Goal: Task Accomplishment & Management: Use online tool/utility

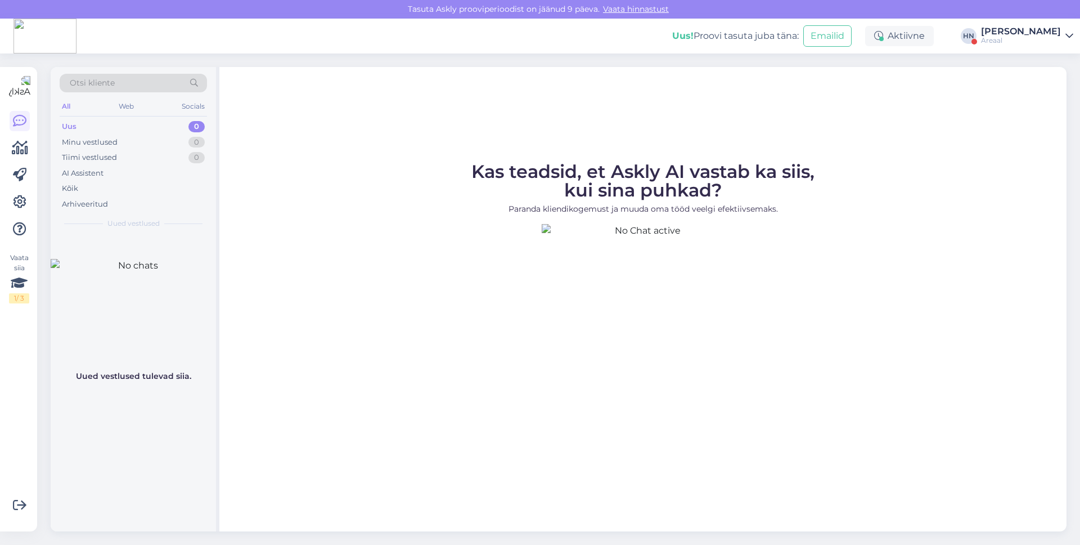
click at [31, 205] on div "Vaata siia 1 / 3 Võimalused Veendu, et Askly loob sulle väärtust. Sulge Ühenda …" at bounding box center [18, 299] width 37 height 464
click at [1011, 38] on div "Areaal" at bounding box center [1021, 40] width 80 height 9
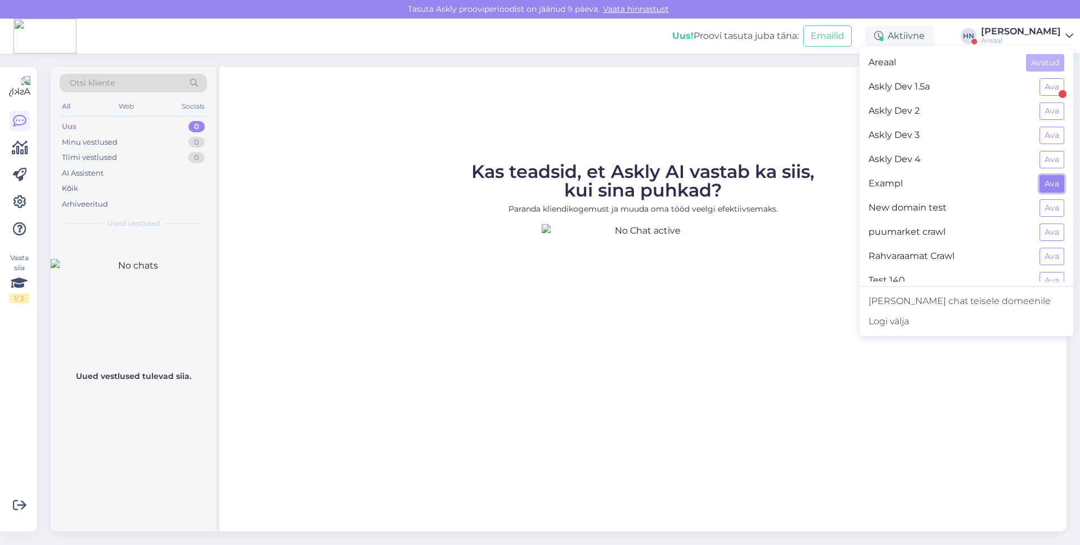
click at [1045, 179] on button "Ava" at bounding box center [1052, 183] width 25 height 17
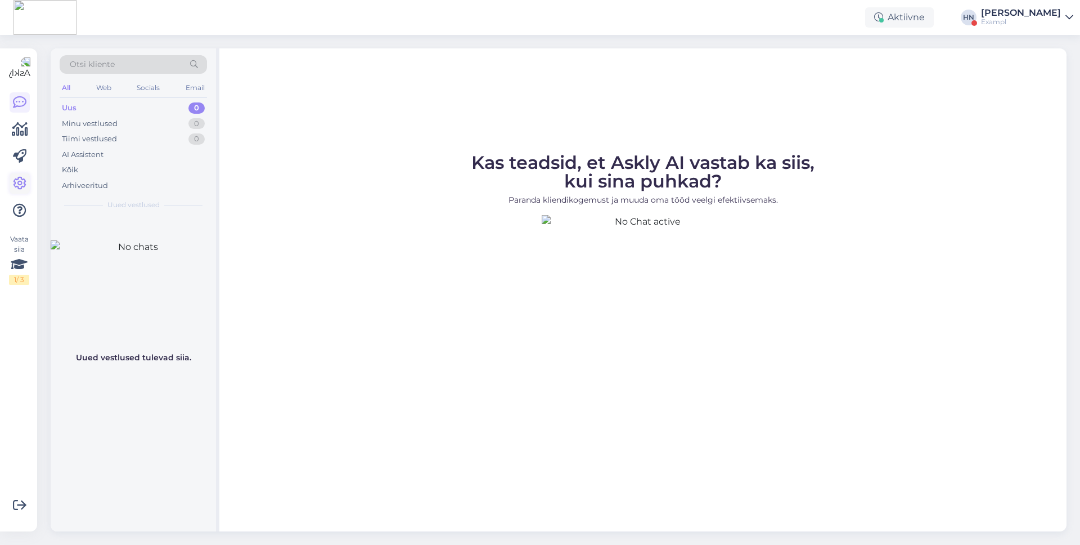
click at [24, 177] on icon at bounding box center [20, 184] width 14 height 14
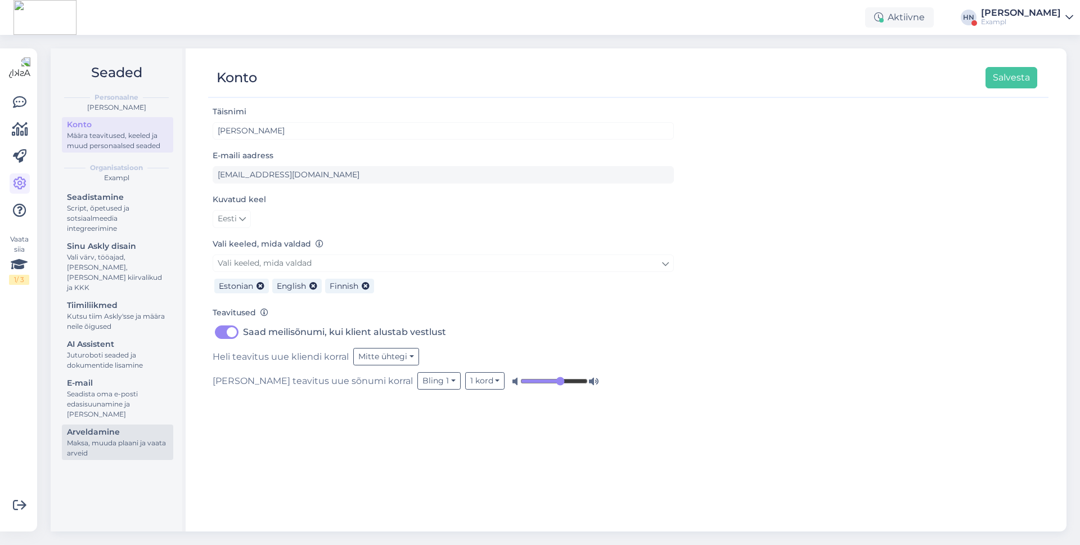
click at [113, 426] on div "Arveldamine" at bounding box center [117, 432] width 101 height 12
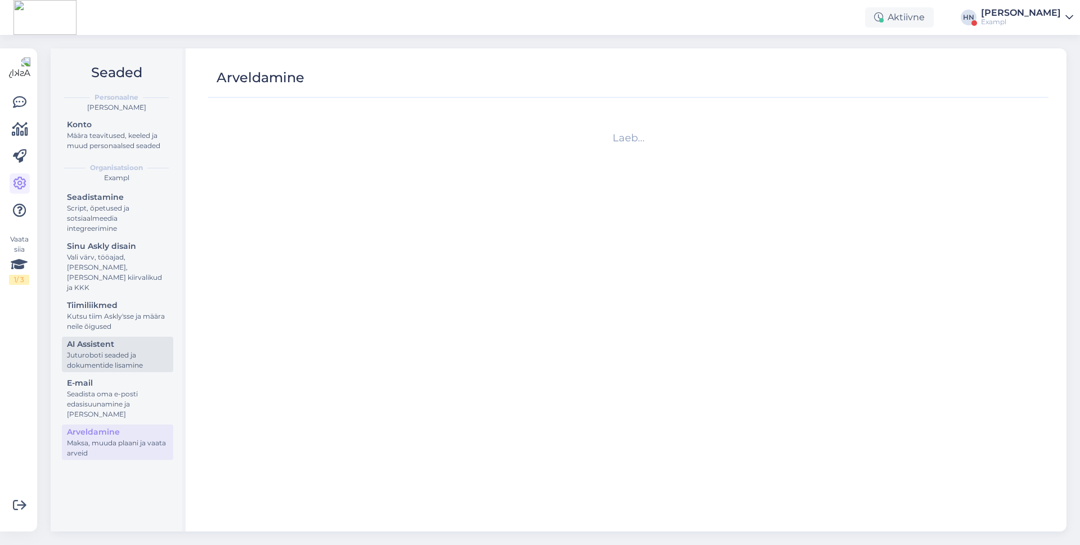
click at [118, 338] on div "AI Assistent" at bounding box center [117, 344] width 101 height 12
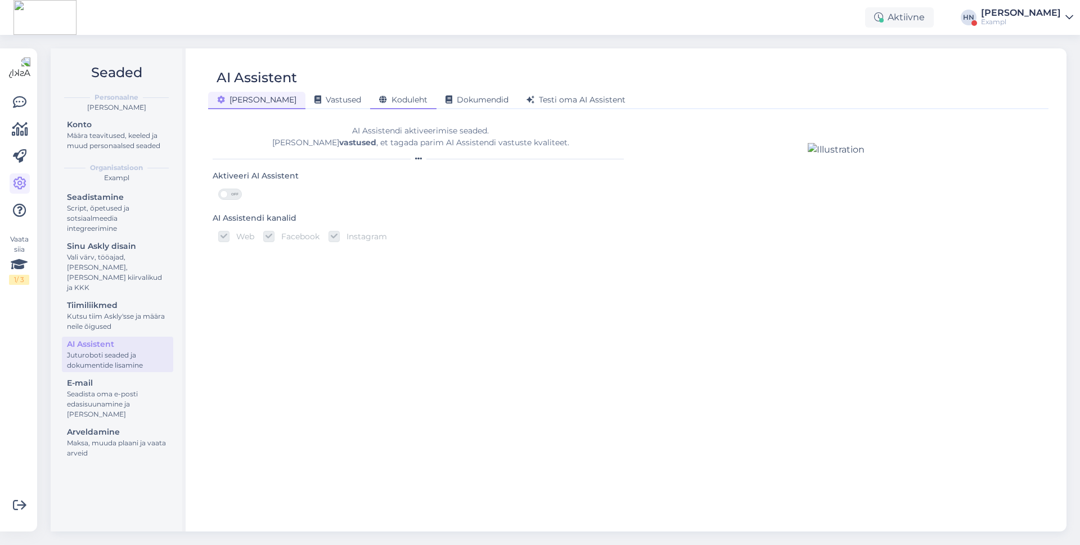
click at [379, 101] on span "Koduleht" at bounding box center [403, 100] width 48 height 10
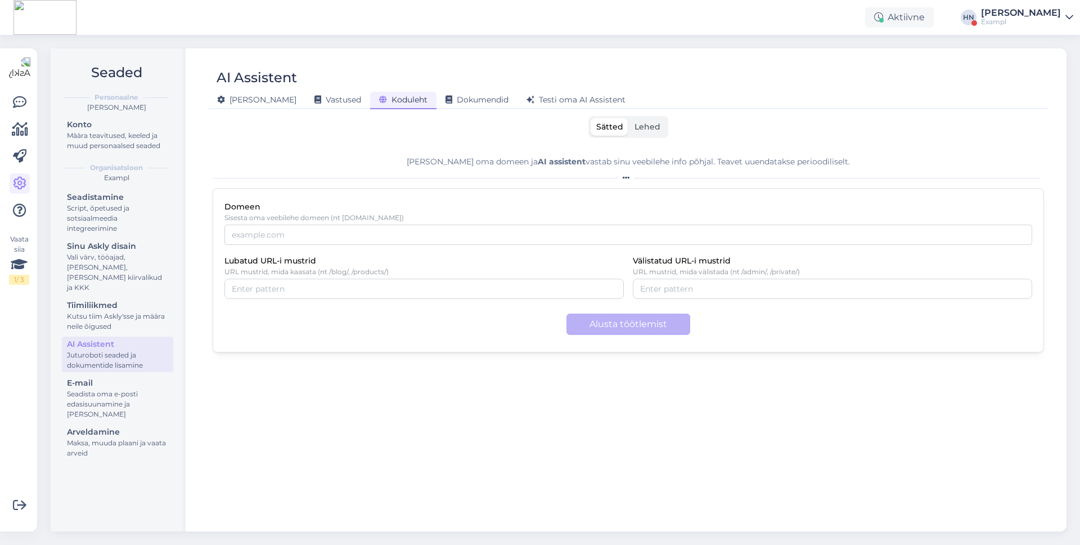
click at [437, 144] on div "Sätted Lehed [PERSON_NAME] oma domeen ja AI assistent vastab sinu veebilehe inf…" at bounding box center [628, 318] width 831 height 405
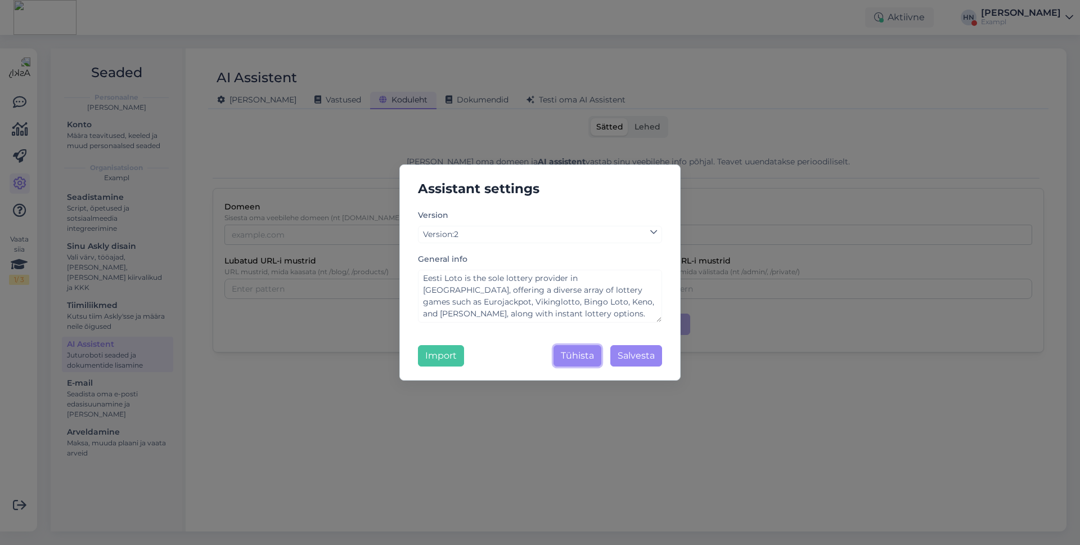
click at [566, 350] on button "Tühista" at bounding box center [578, 355] width 48 height 21
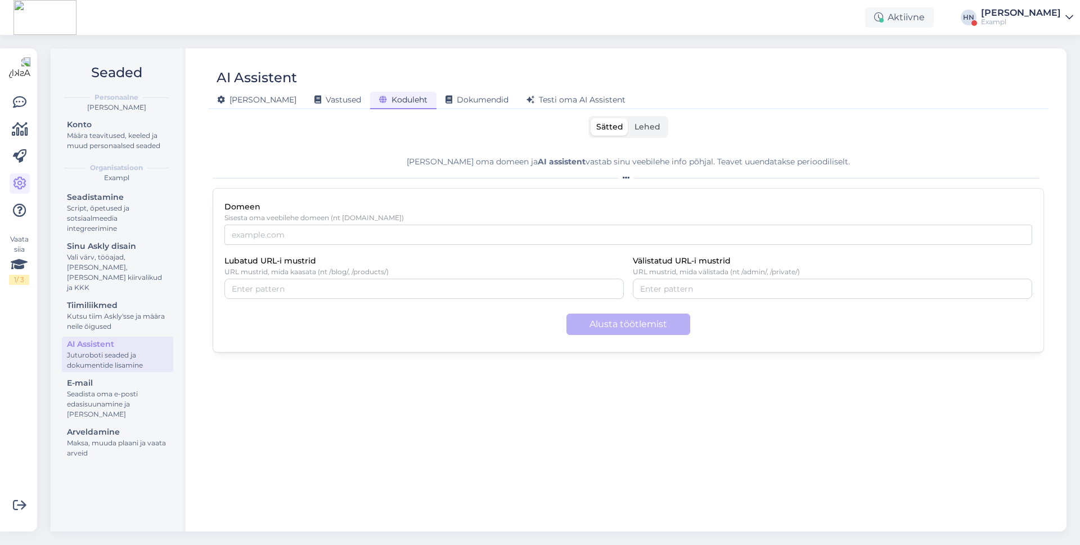
click at [411, 222] on p "Sisesta oma veebilehe domeen (nt [DOMAIN_NAME])" at bounding box center [628, 218] width 808 height 8
click at [411, 233] on input "Domeen" at bounding box center [628, 234] width 808 height 20
type input "[DOMAIN_NAME]"
click at [609, 325] on button "Alusta töötlemist" at bounding box center [628, 323] width 124 height 21
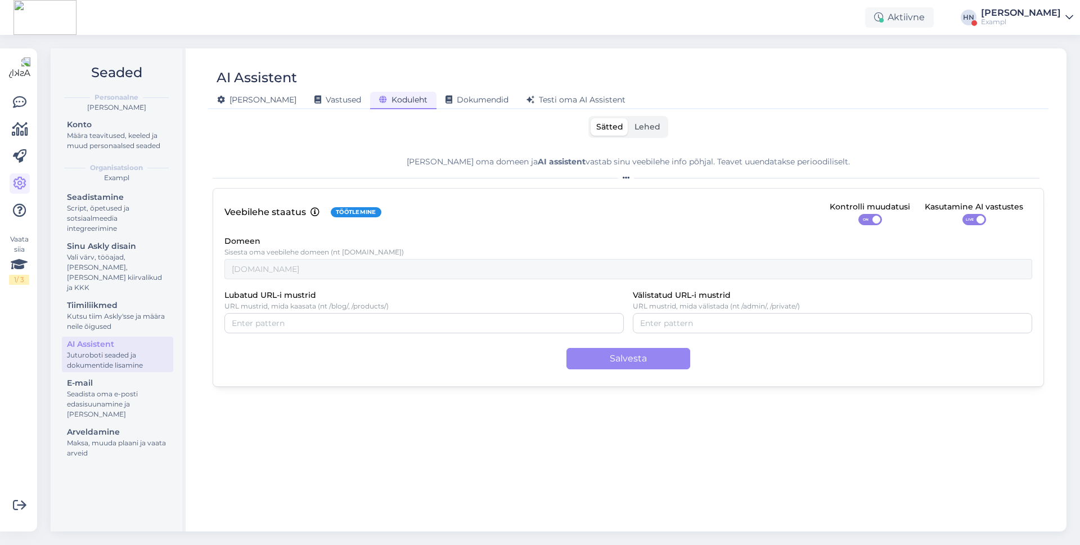
click at [659, 129] on span "Lehed" at bounding box center [648, 127] width 26 height 10
click at [629, 118] on input "Lehed" at bounding box center [629, 118] width 0 height 0
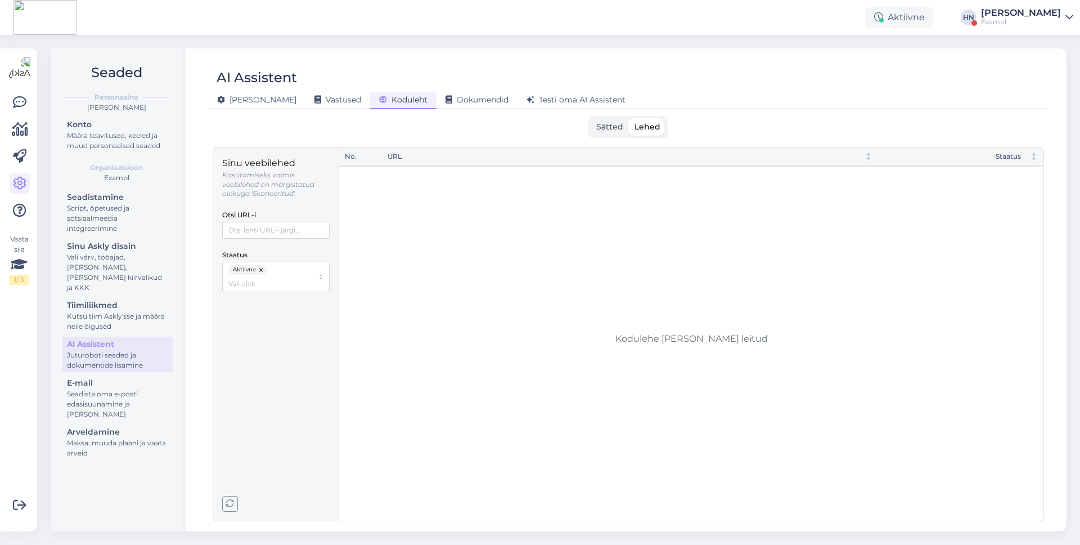
click at [590, 115] on div "AI Assistent [PERSON_NAME] Vastused Koduleht Dokumendid [PERSON_NAME] oma AI As…" at bounding box center [628, 289] width 876 height 483
click at [596, 123] on label "Sätted" at bounding box center [610, 126] width 38 height 17
click at [591, 118] on input "Sätted" at bounding box center [591, 118] width 0 height 0
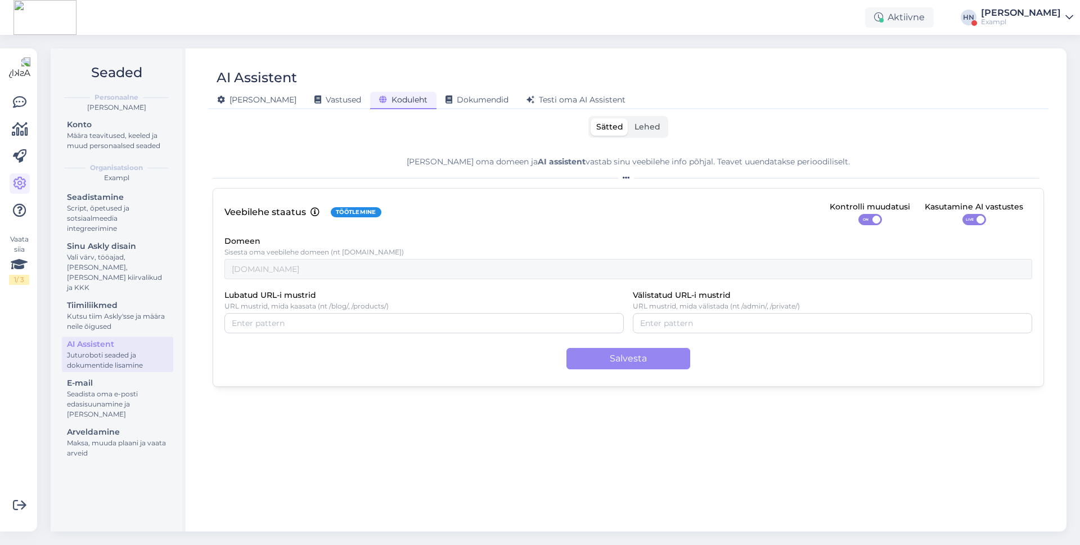
click at [1030, 10] on div "[PERSON_NAME]" at bounding box center [1021, 12] width 80 height 9
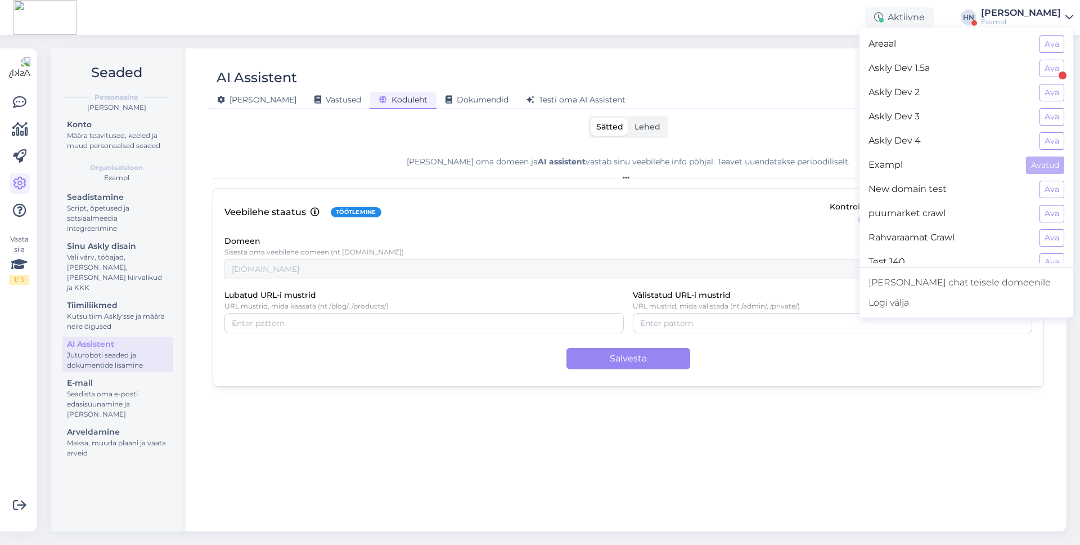
click at [1050, 53] on div "Areaal Ava" at bounding box center [967, 44] width 214 height 24
click at [1048, 49] on button "Ava" at bounding box center [1052, 43] width 25 height 17
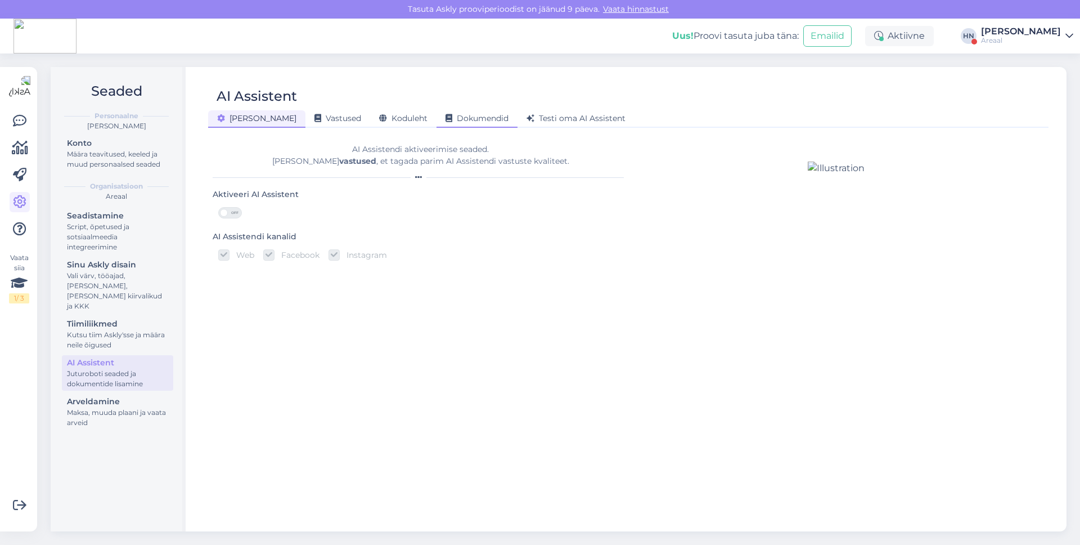
click at [446, 122] on span "Dokumendid" at bounding box center [477, 118] width 63 height 10
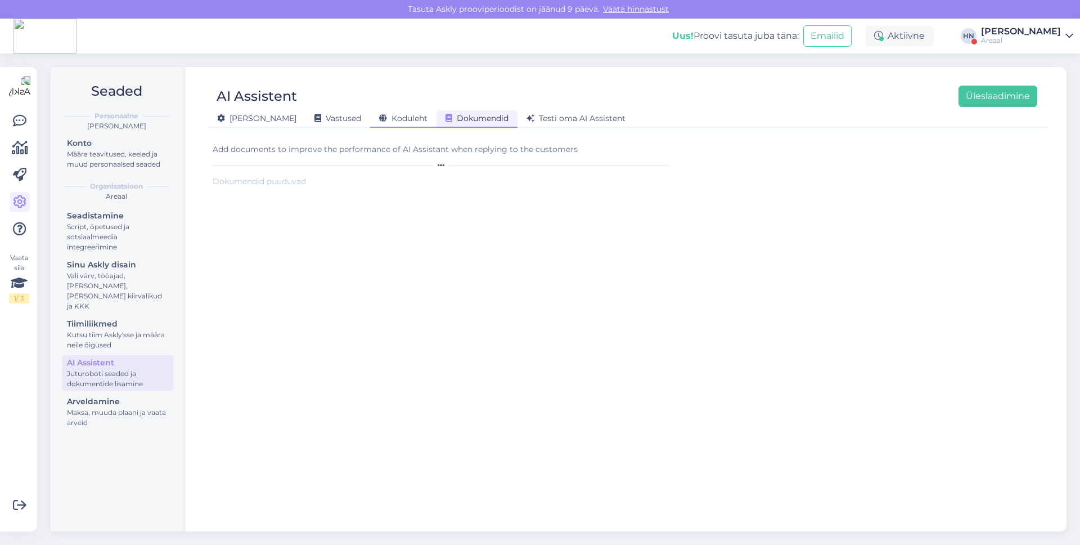
click at [379, 119] on span "Koduleht" at bounding box center [403, 118] width 48 height 10
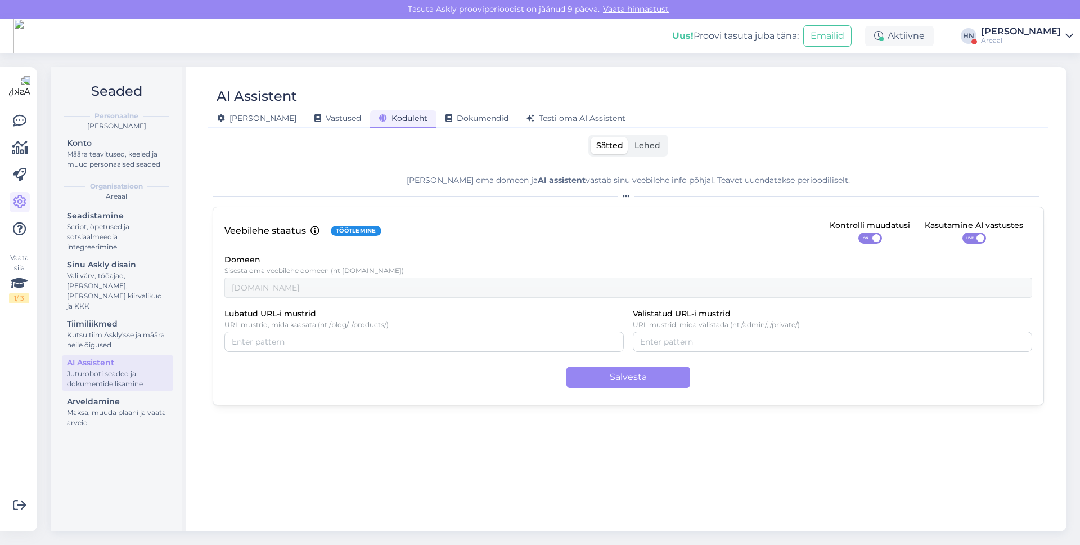
click at [623, 155] on div "Sätted Lehed" at bounding box center [628, 145] width 80 height 22
click at [633, 154] on label "Lehed" at bounding box center [647, 145] width 37 height 17
click at [629, 137] on input "Lehed" at bounding box center [629, 137] width 0 height 0
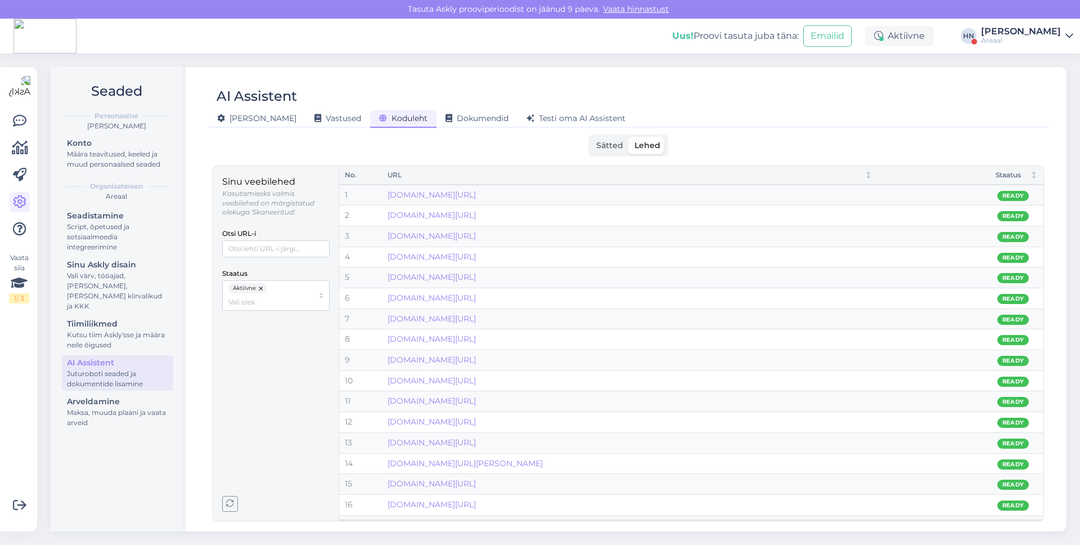
scroll to position [15, 0]
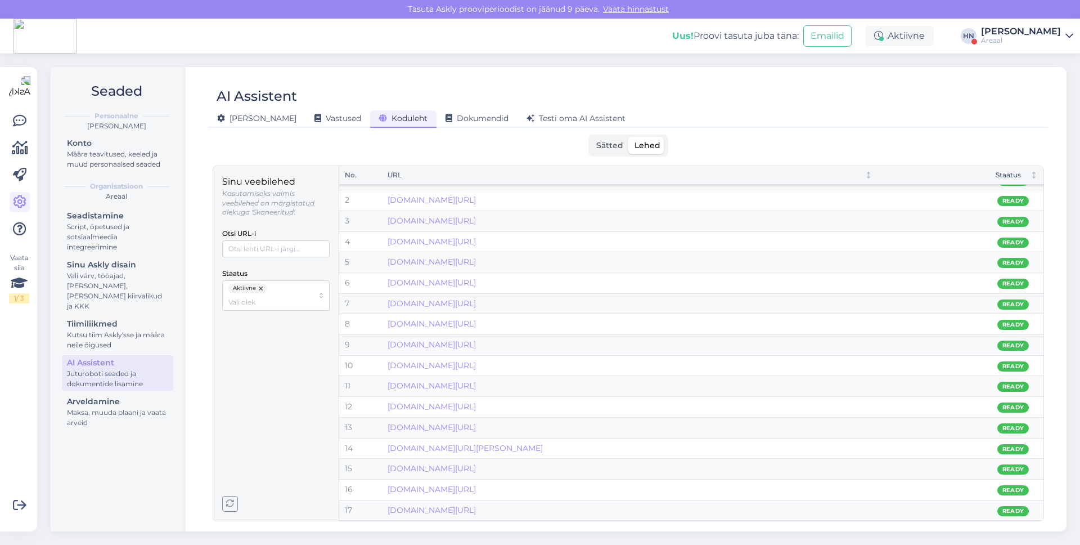
click at [257, 291] on button "button" at bounding box center [261, 288] width 11 height 10
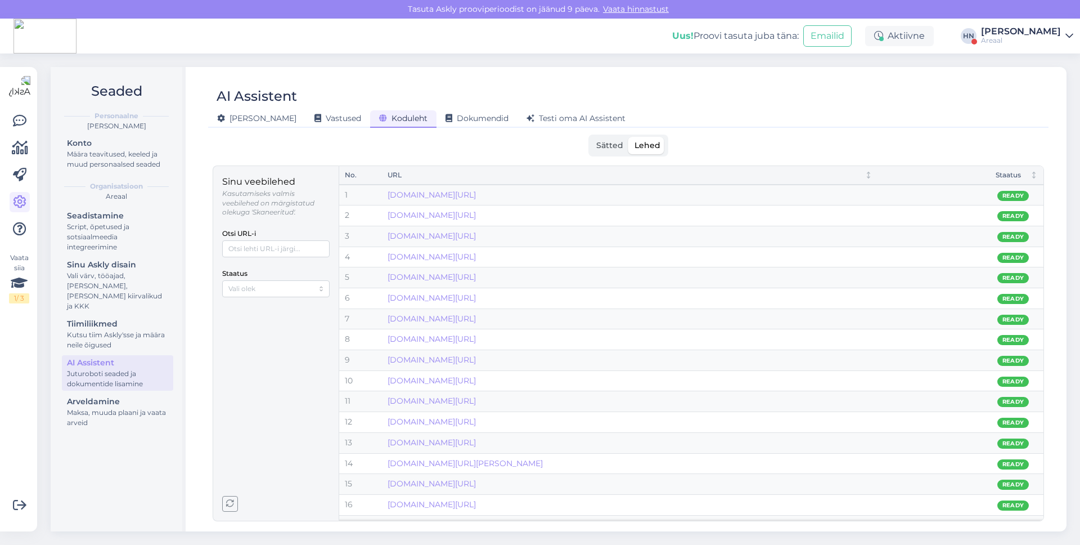
click at [232, 507] on icon "button" at bounding box center [230, 504] width 8 height 8
click at [1049, 33] on div "[PERSON_NAME]" at bounding box center [1021, 31] width 80 height 9
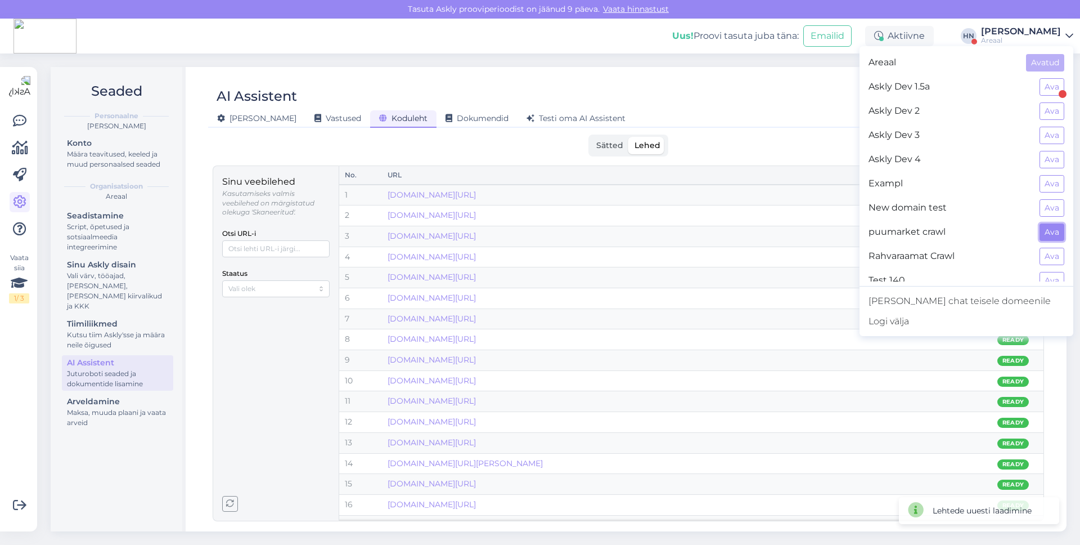
click at [1050, 239] on button "Ava" at bounding box center [1052, 231] width 25 height 17
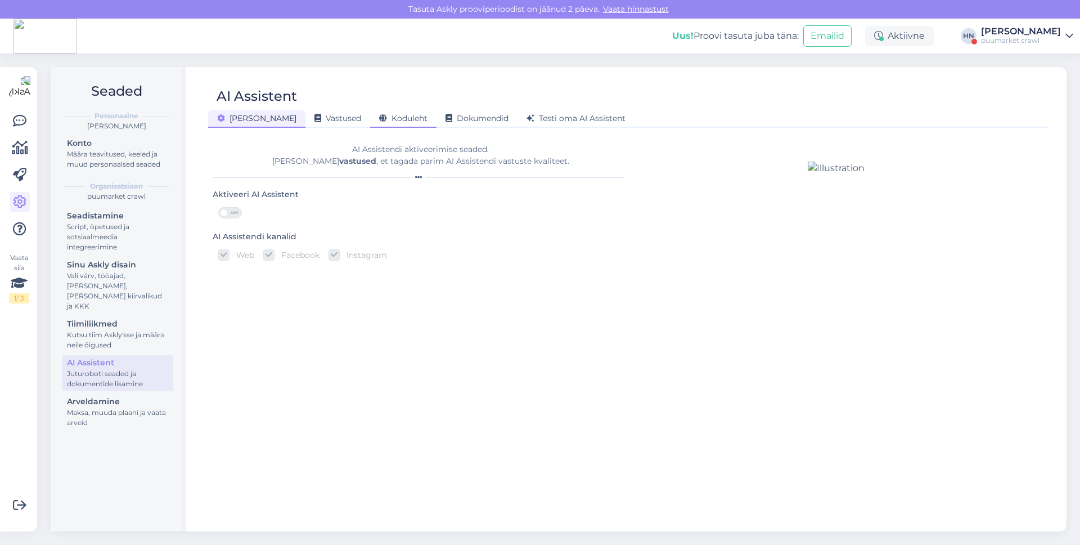
click at [379, 116] on span "Koduleht" at bounding box center [403, 118] width 48 height 10
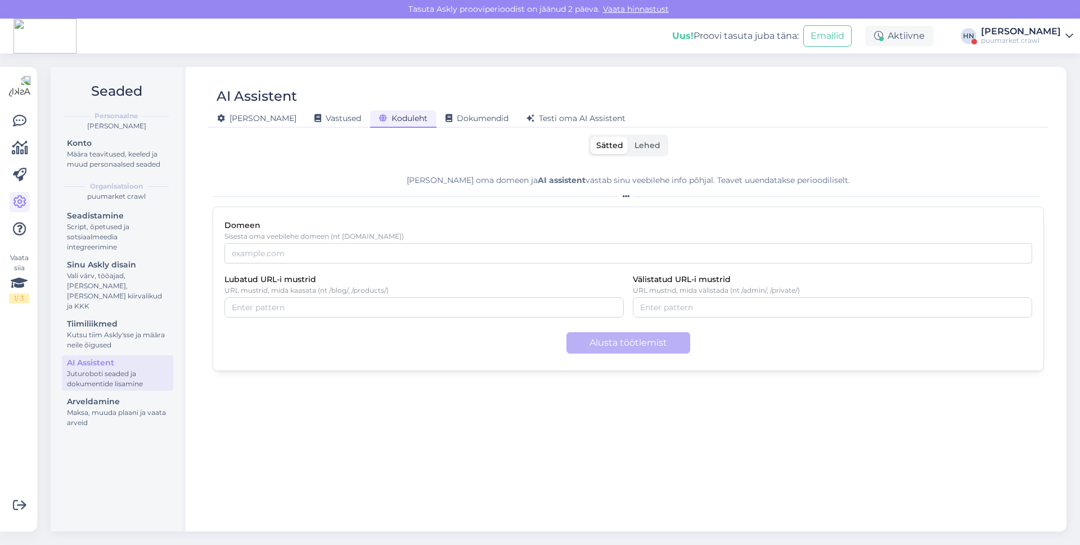
click at [637, 144] on span "Lehed" at bounding box center [648, 145] width 26 height 10
click at [629, 137] on input "Lehed" at bounding box center [629, 137] width 0 height 0
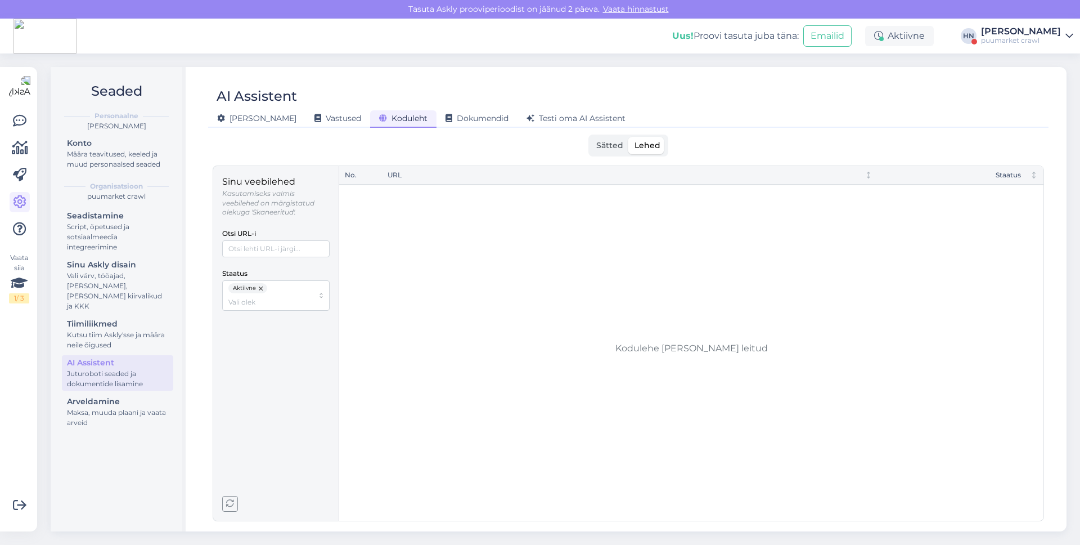
click at [1011, 37] on div "puumarket crawl" at bounding box center [1021, 40] width 80 height 9
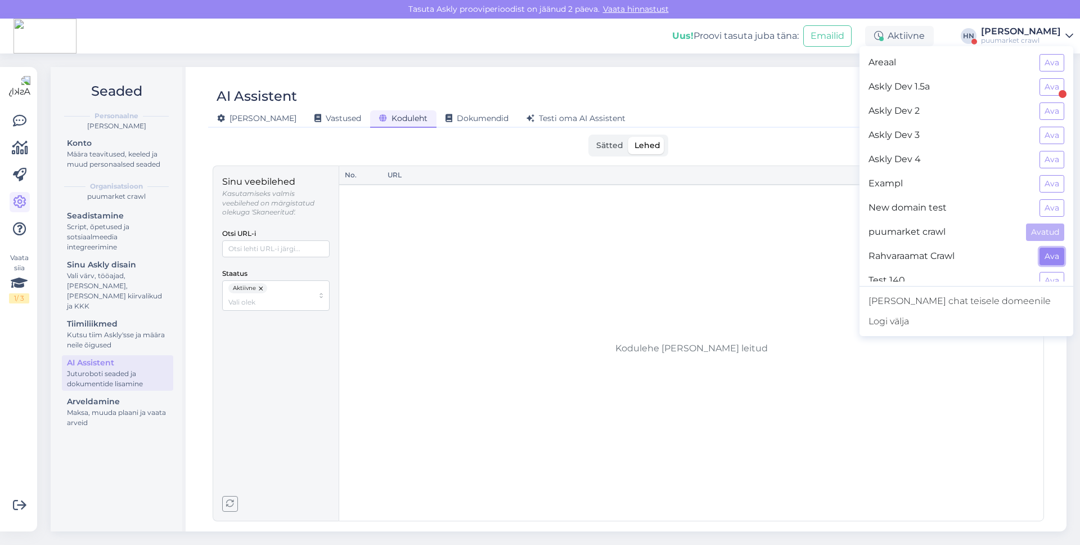
click at [1063, 254] on button "Ava" at bounding box center [1052, 256] width 25 height 17
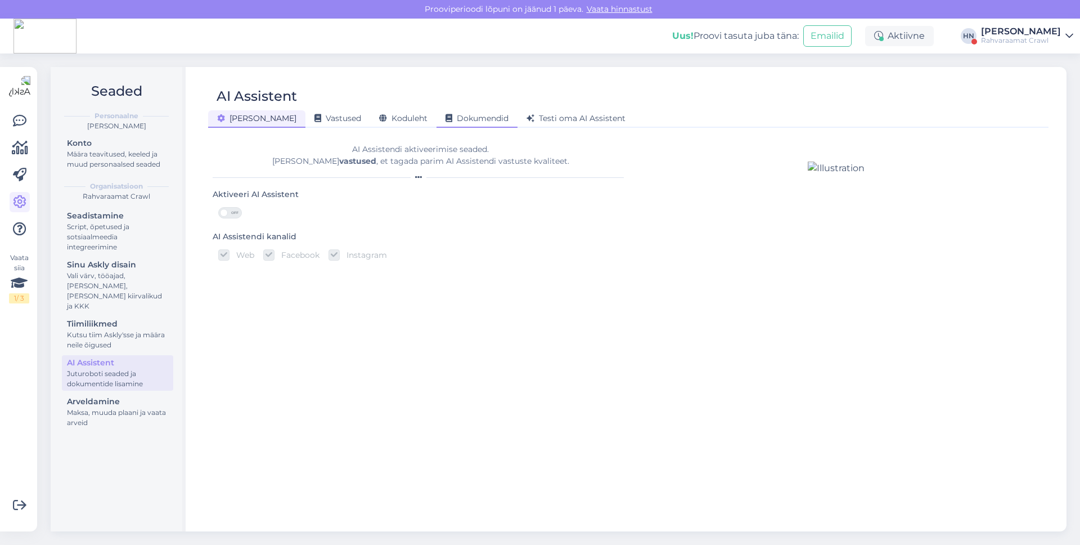
click at [446, 117] on span "Dokumendid" at bounding box center [477, 118] width 63 height 10
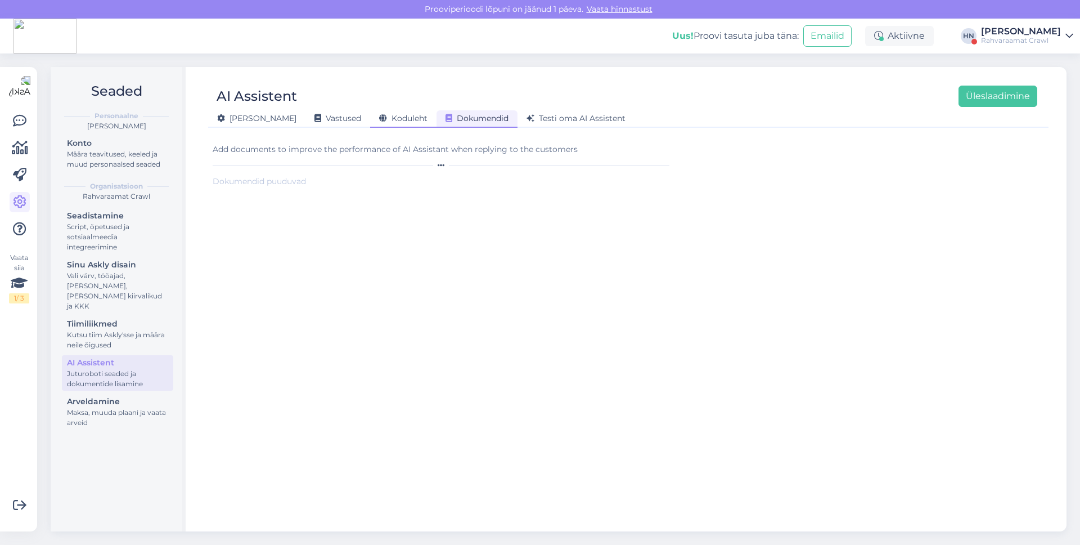
click at [379, 119] on span "Koduleht" at bounding box center [403, 118] width 48 height 10
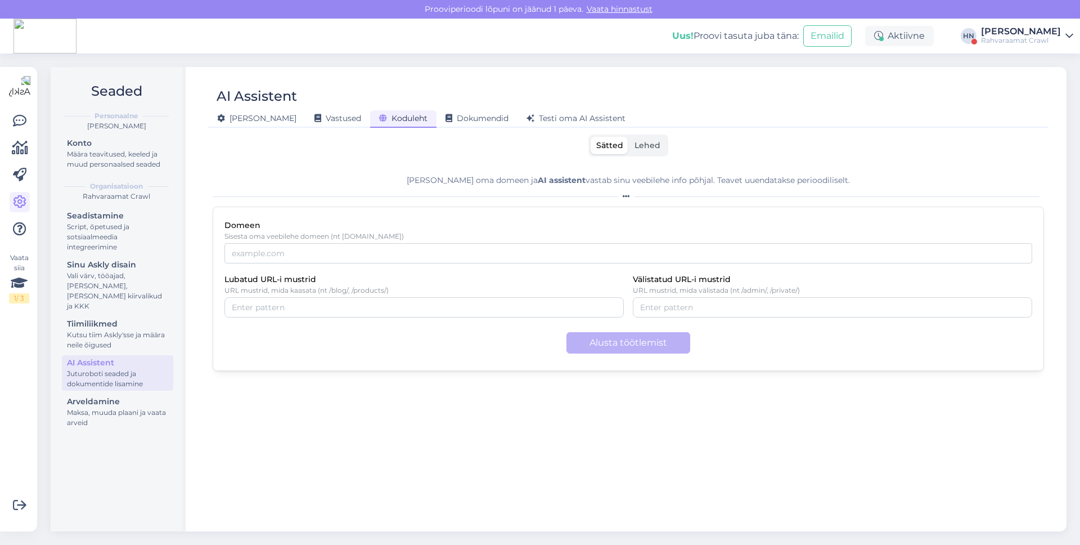
click at [645, 137] on label "Lehed" at bounding box center [647, 145] width 37 height 17
click at [629, 137] on input "Lehed" at bounding box center [629, 137] width 0 height 0
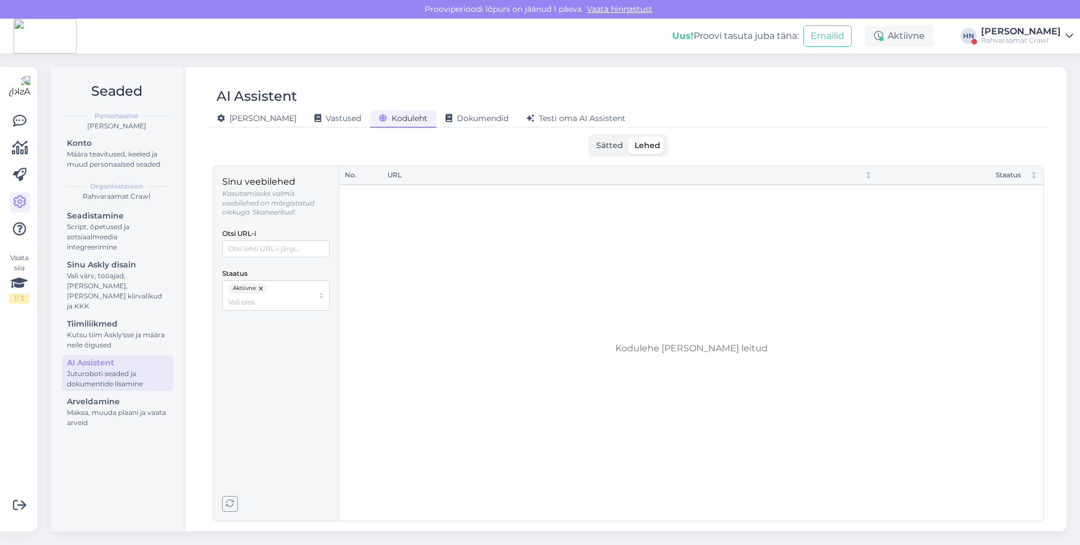
click at [1038, 36] on div "Rahvaraamat Crawl" at bounding box center [1021, 40] width 80 height 9
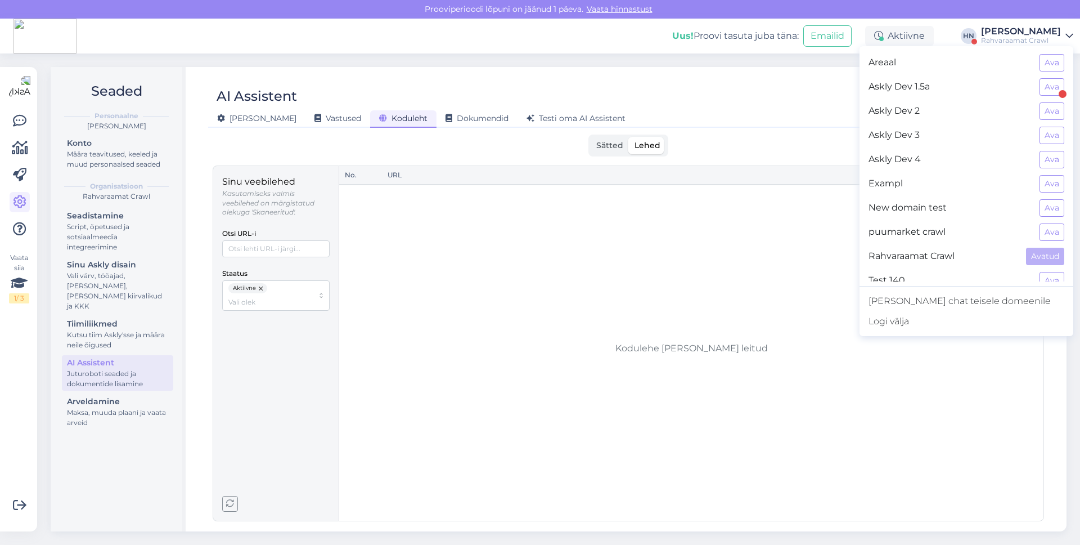
click at [1049, 76] on div "Askly Dev 1.5a Ava" at bounding box center [967, 87] width 214 height 24
click at [1049, 69] on button "Ava" at bounding box center [1052, 62] width 25 height 17
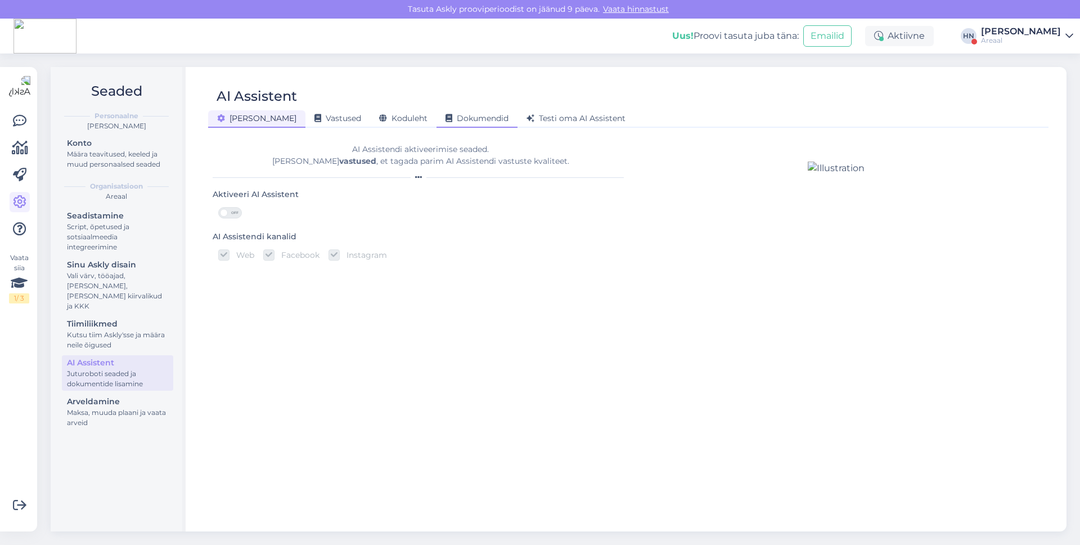
click at [446, 114] on span "Dokumendid" at bounding box center [477, 118] width 63 height 10
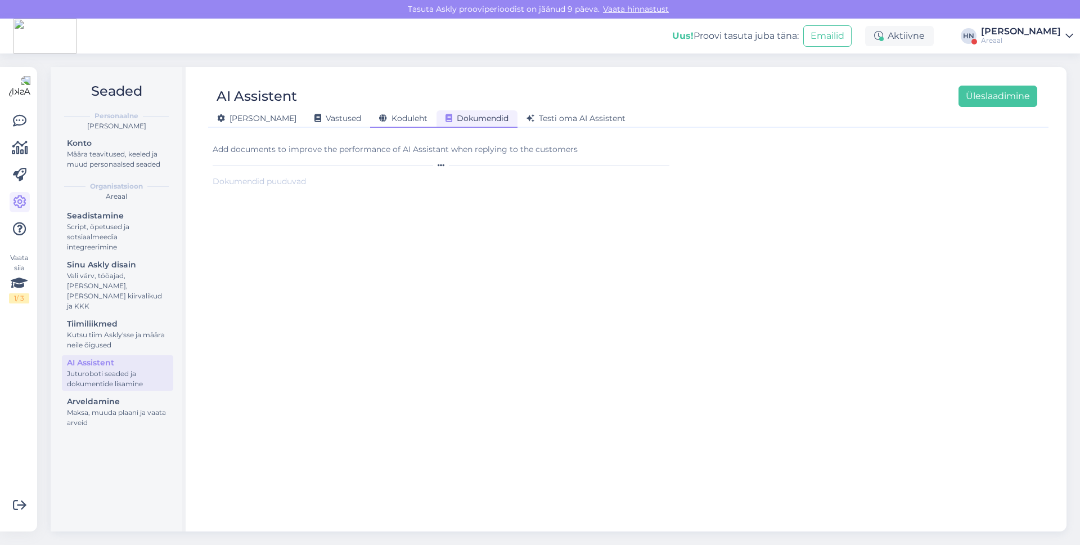
click at [379, 122] on span "Koduleht" at bounding box center [403, 118] width 48 height 10
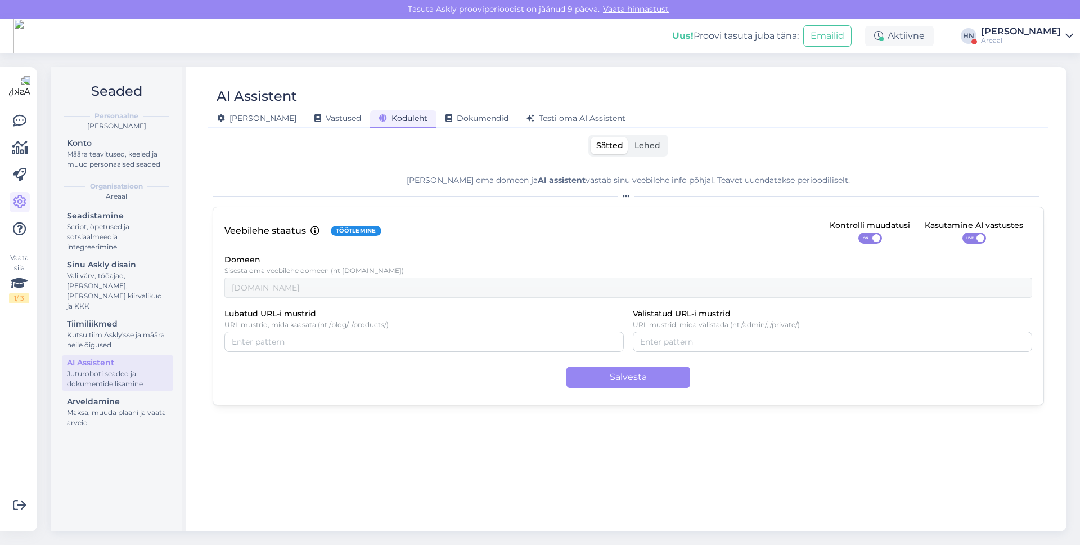
click at [668, 138] on div "Sätted Lehed" at bounding box center [628, 145] width 831 height 22
click at [655, 145] on span "Lehed" at bounding box center [648, 145] width 26 height 10
click at [629, 137] on input "Lehed" at bounding box center [629, 137] width 0 height 0
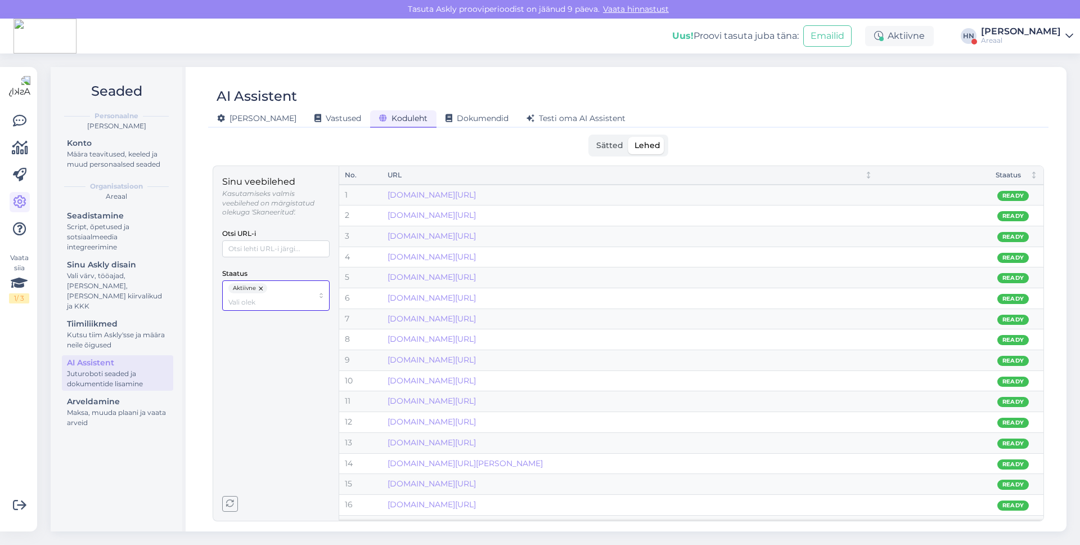
click at [259, 282] on div "Aktiivne" at bounding box center [275, 295] width 107 height 30
click at [1075, 41] on div "Uus! Proovi tasuta [PERSON_NAME]: Emailid Aktiivne [PERSON_NAME] Areaal" at bounding box center [540, 36] width 1080 height 35
click at [1065, 41] on icon at bounding box center [1069, 36] width 8 height 9
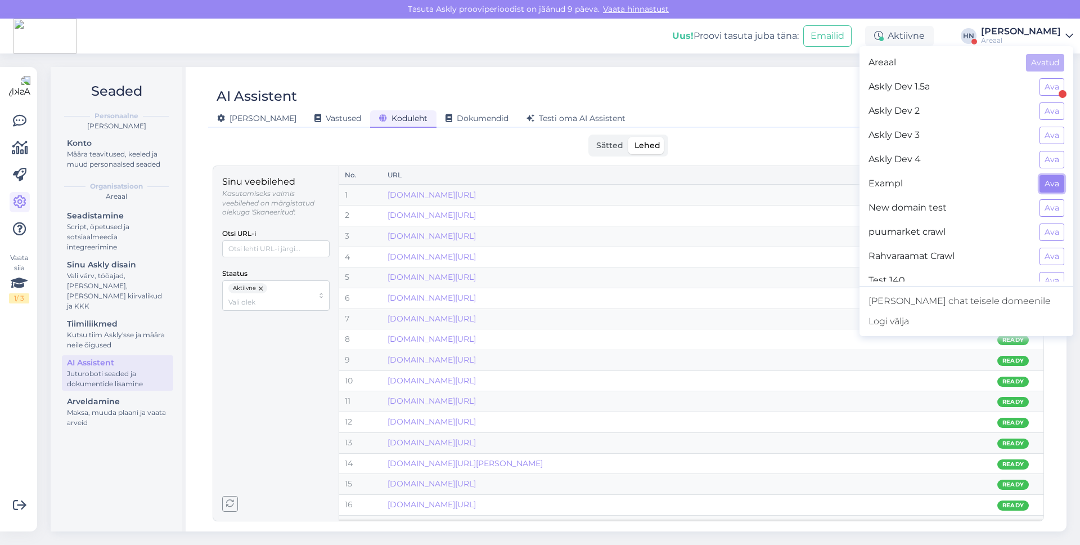
click at [1045, 182] on button "Ava" at bounding box center [1052, 183] width 25 height 17
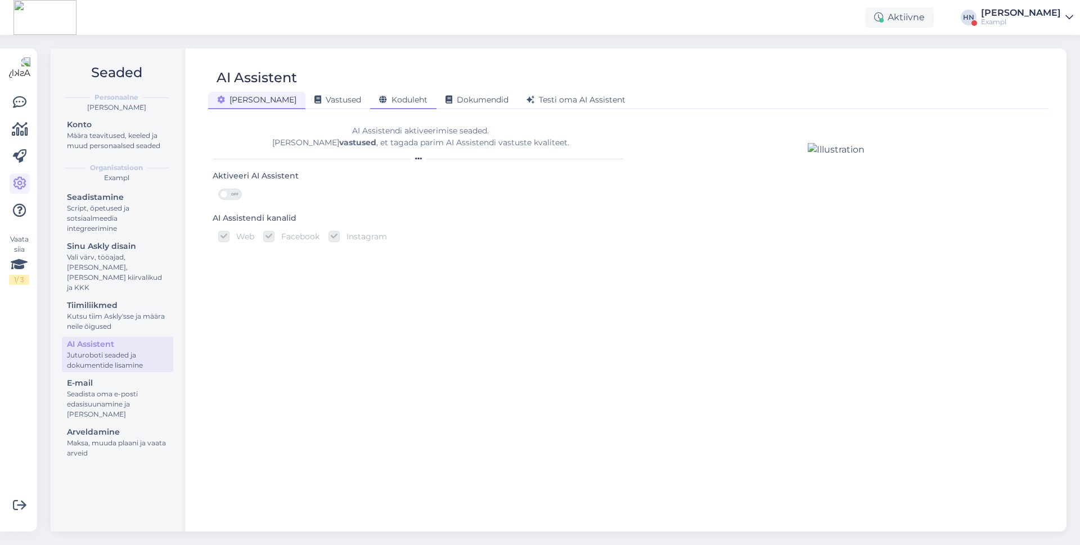
click at [386, 100] on span "Koduleht" at bounding box center [403, 100] width 48 height 10
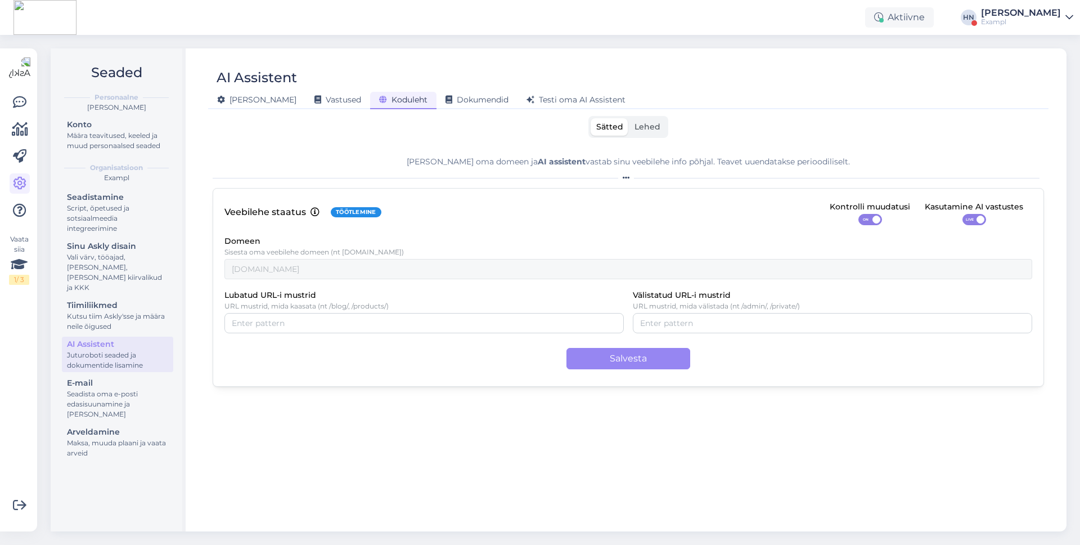
click at [643, 132] on label "Lehed" at bounding box center [647, 126] width 37 height 17
click at [629, 118] on input "Lehed" at bounding box center [629, 118] width 0 height 0
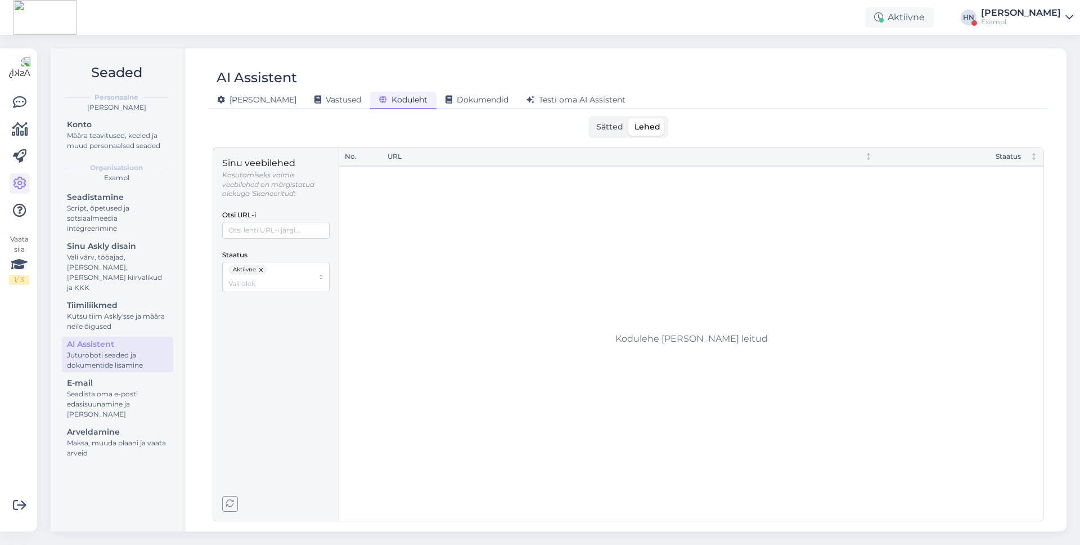
click at [262, 267] on button "button" at bounding box center [261, 269] width 11 height 10
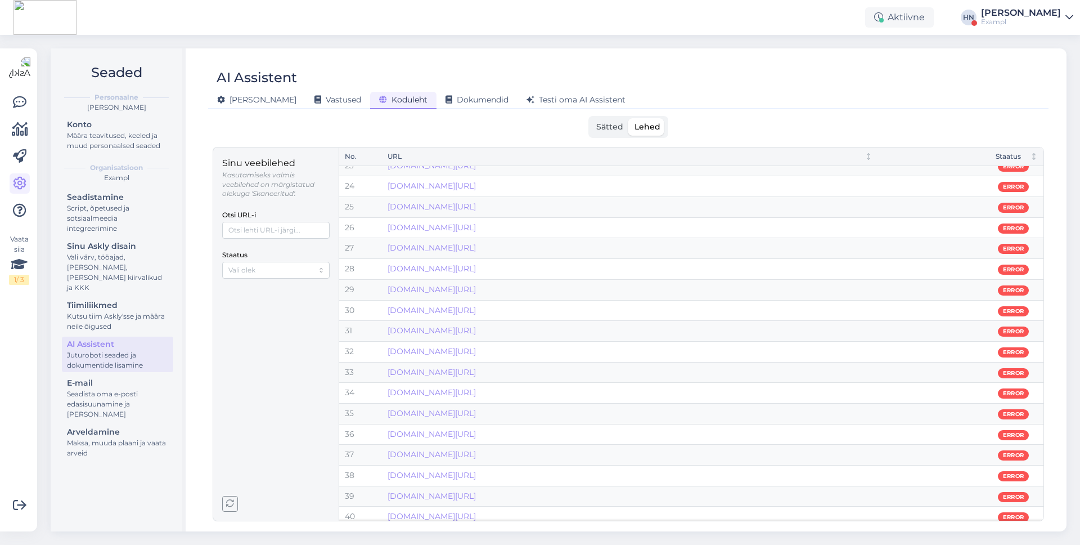
scroll to position [678, 0]
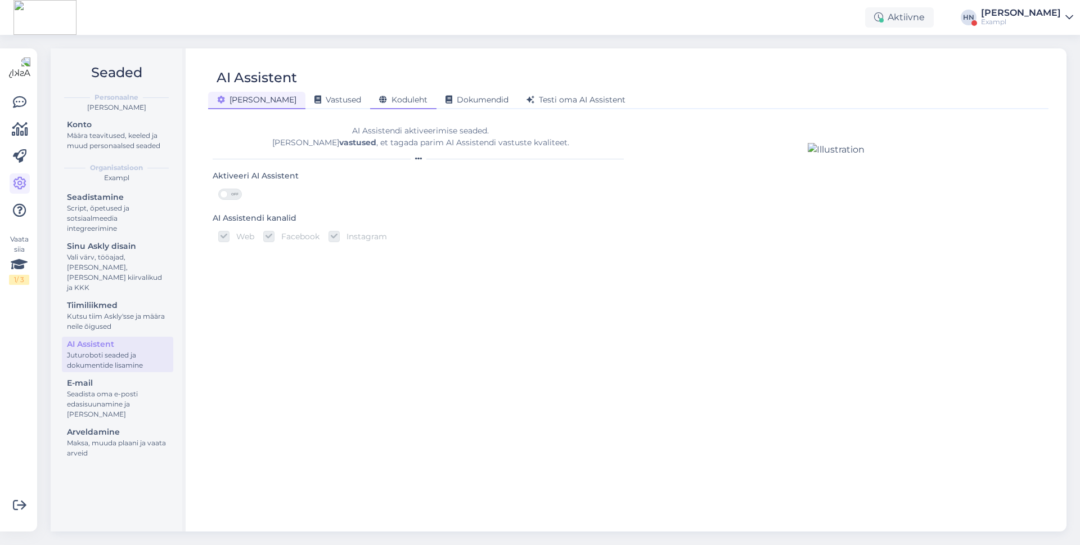
click at [379, 101] on span "Koduleht" at bounding box center [403, 100] width 48 height 10
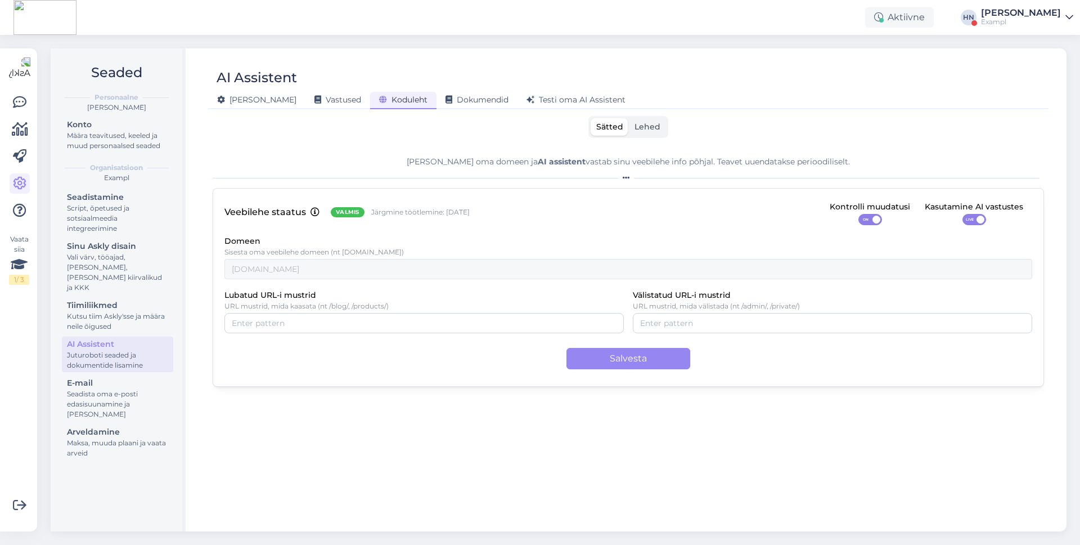
click at [646, 125] on span "Lehed" at bounding box center [648, 127] width 26 height 10
click at [629, 118] on input "Lehed" at bounding box center [629, 118] width 0 height 0
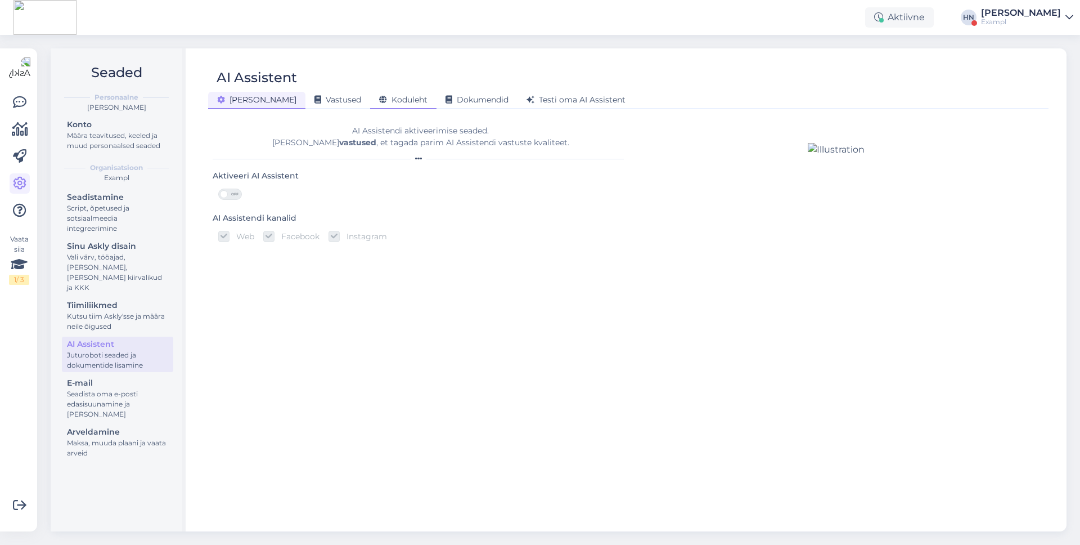
click at [379, 98] on span "Koduleht" at bounding box center [403, 100] width 48 height 10
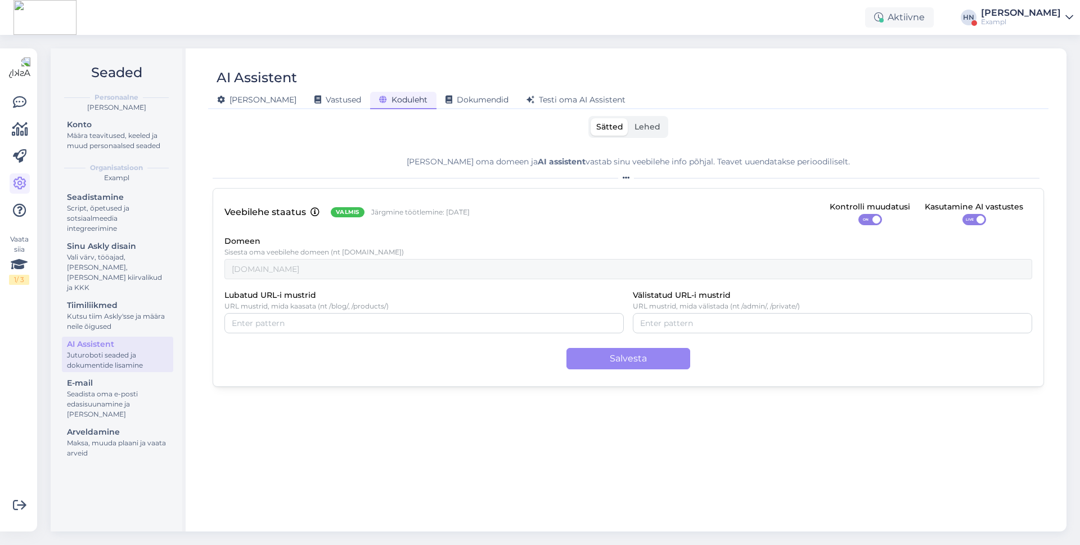
click at [642, 129] on span "Lehed" at bounding box center [648, 127] width 26 height 10
click at [629, 118] on input "Lehed" at bounding box center [629, 118] width 0 height 0
